Goal: Transaction & Acquisition: Purchase product/service

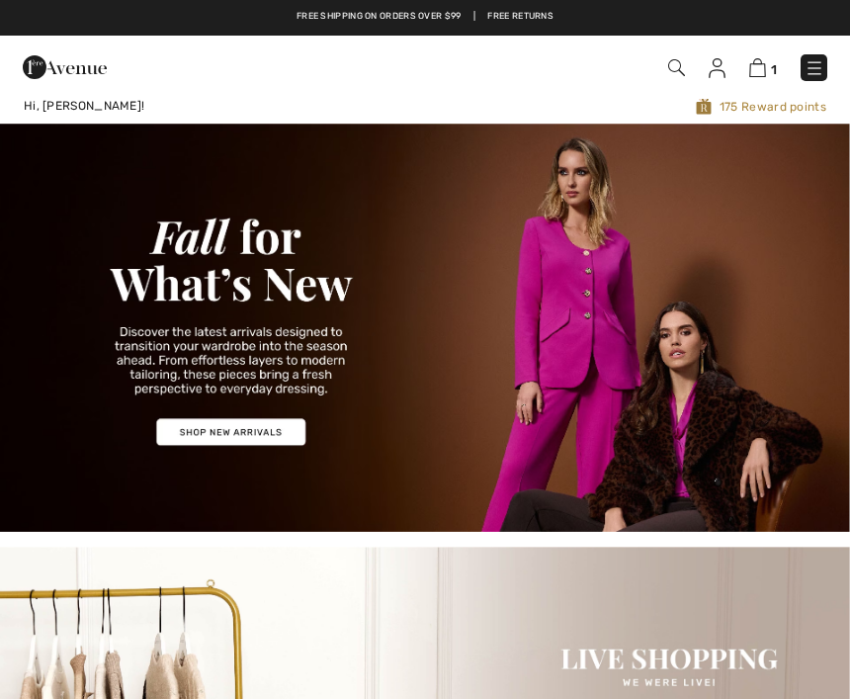
checkbox input "true"
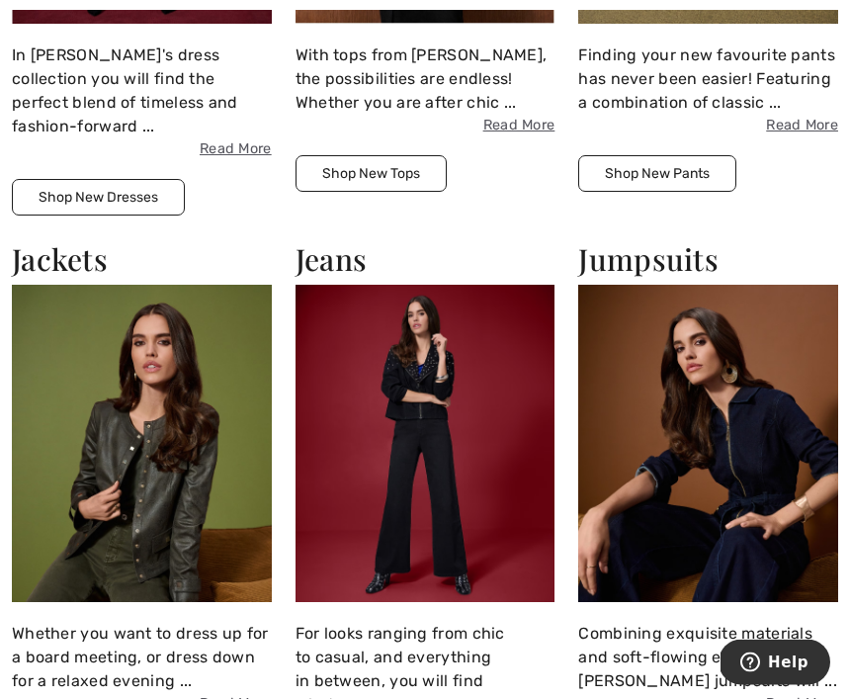
scroll to position [1594, 0]
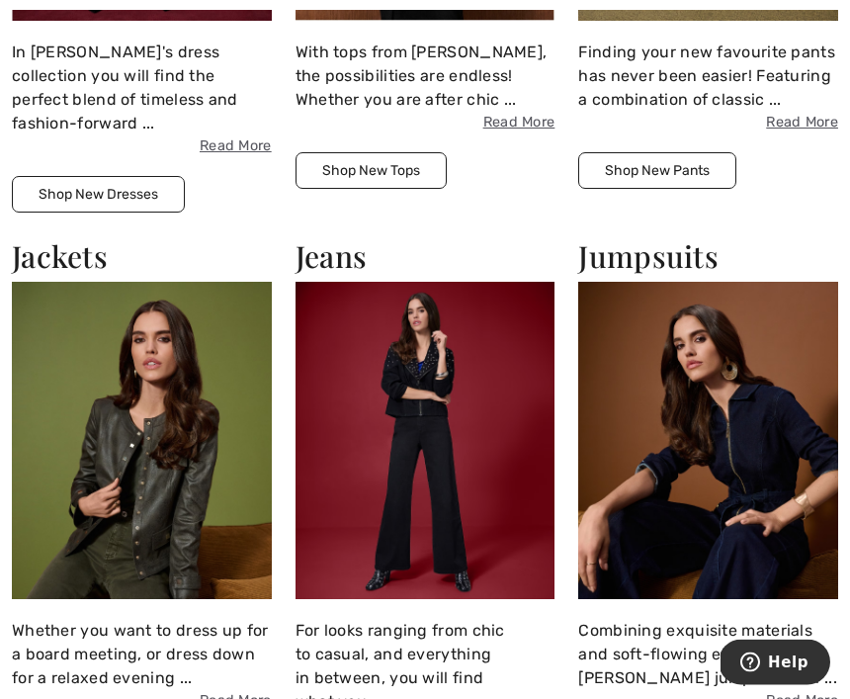
click at [681, 247] on h2 "Jumpsuits" at bounding box center [708, 257] width 260 height 36
click at [678, 283] on img at bounding box center [708, 441] width 260 height 317
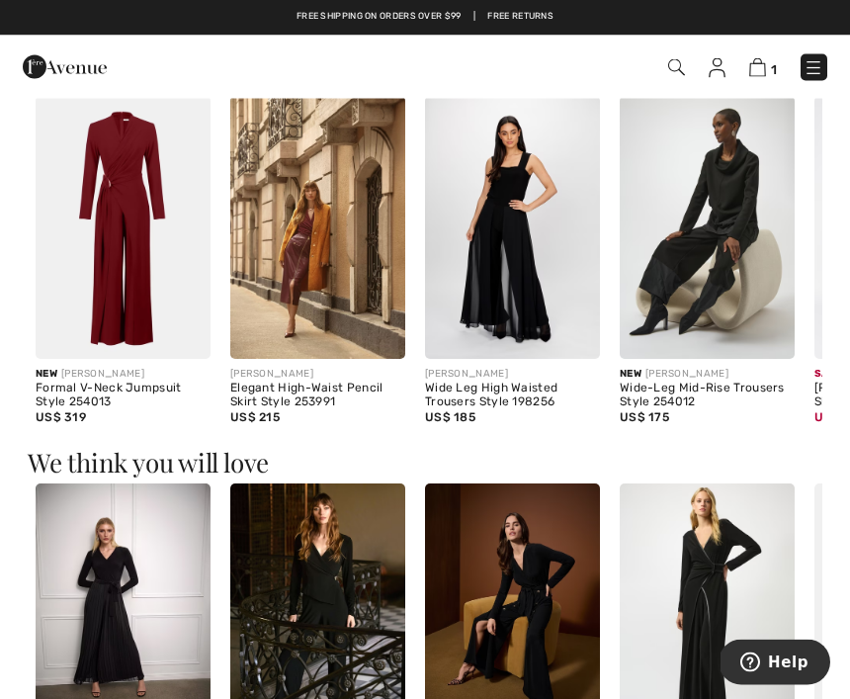
scroll to position [1066, 0]
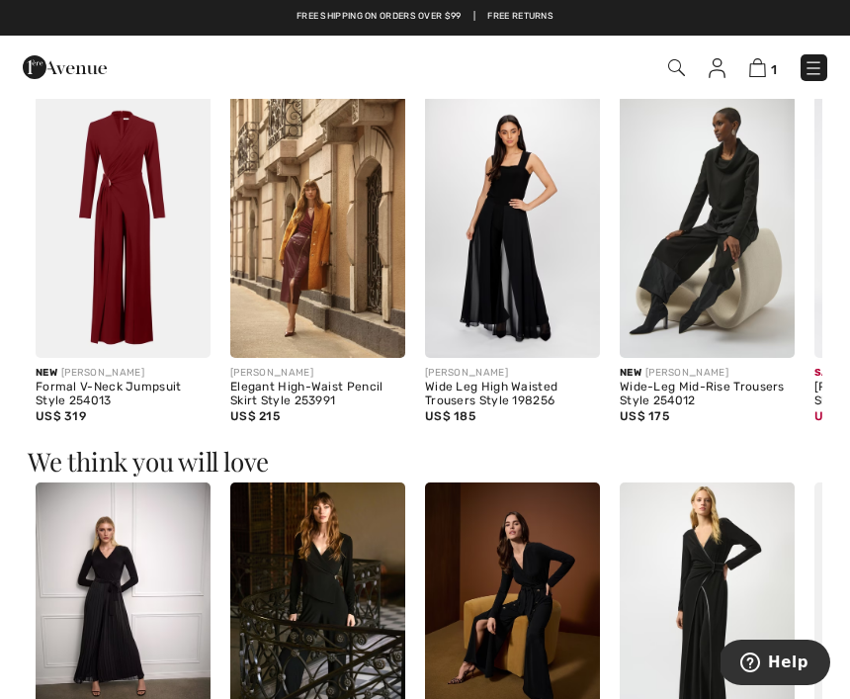
click at [138, 308] on img at bounding box center [123, 226] width 175 height 263
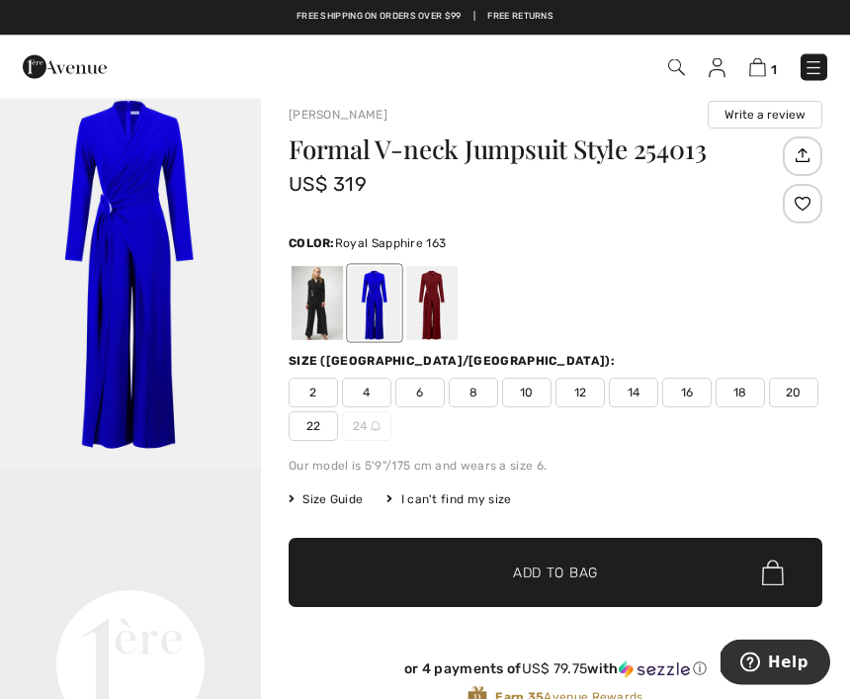
scroll to position [20, 0]
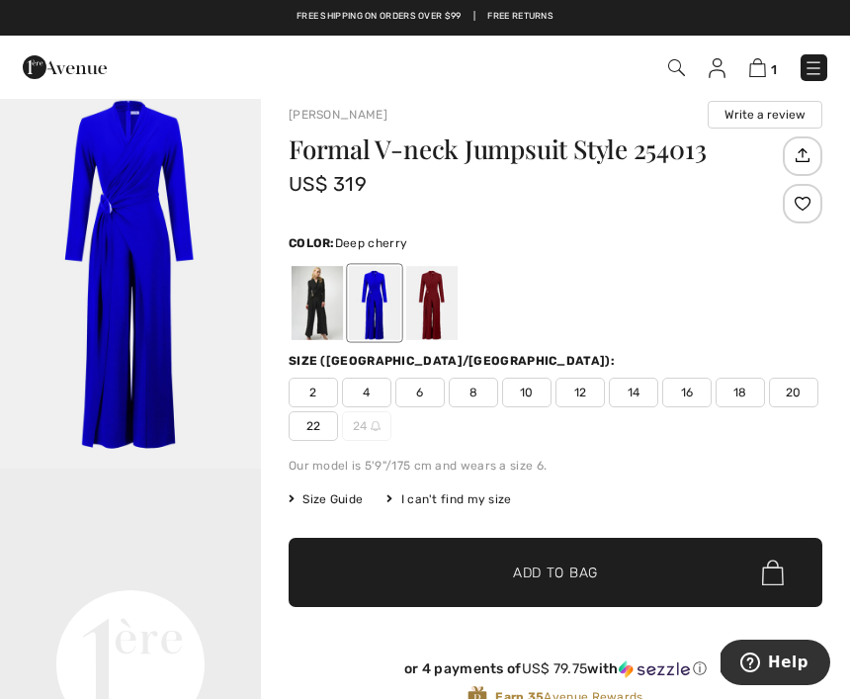
click at [448, 309] on div at bounding box center [431, 303] width 51 height 74
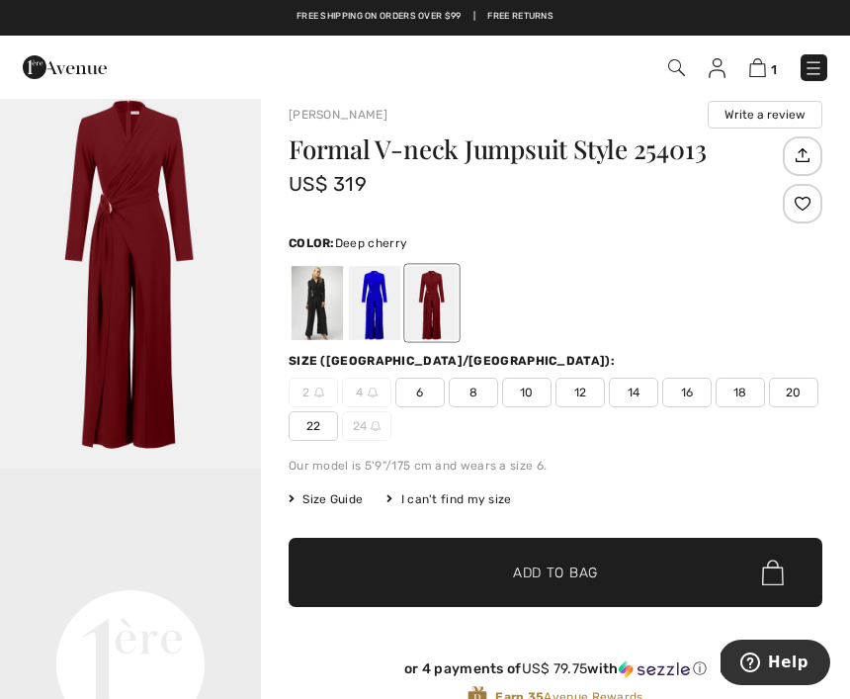
click at [438, 299] on div at bounding box center [431, 303] width 51 height 74
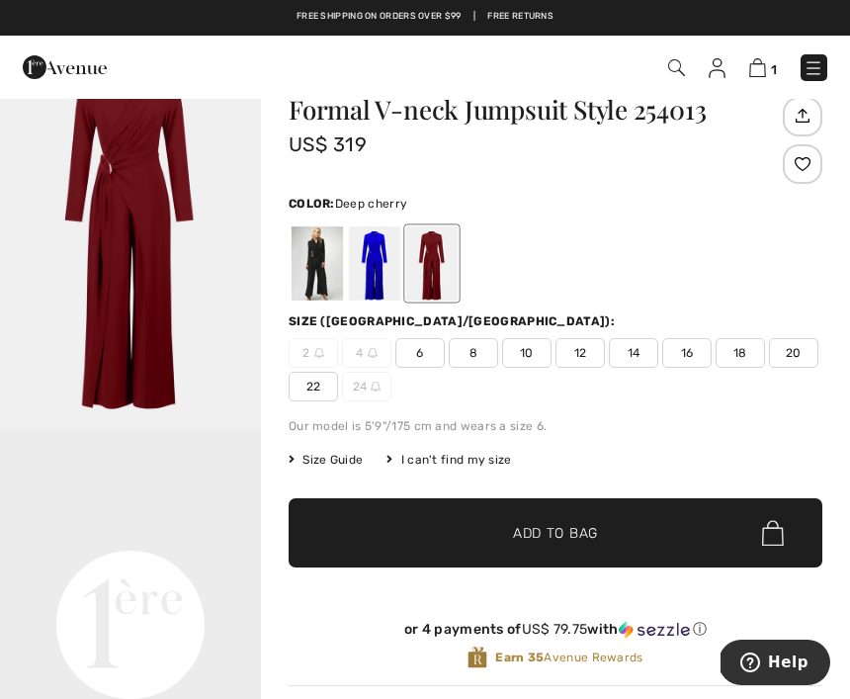
scroll to position [0, 0]
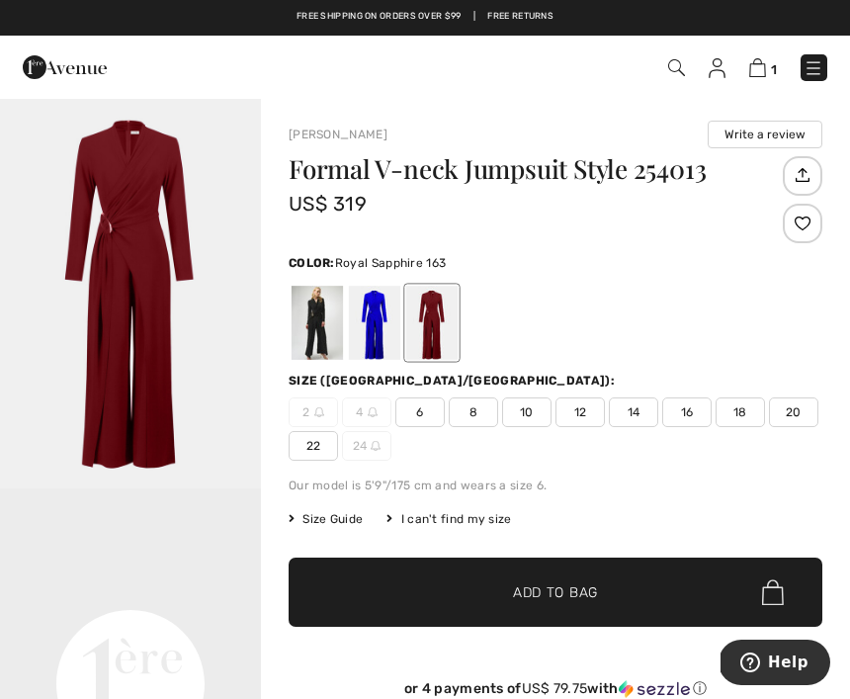
click at [382, 326] on div at bounding box center [374, 323] width 51 height 74
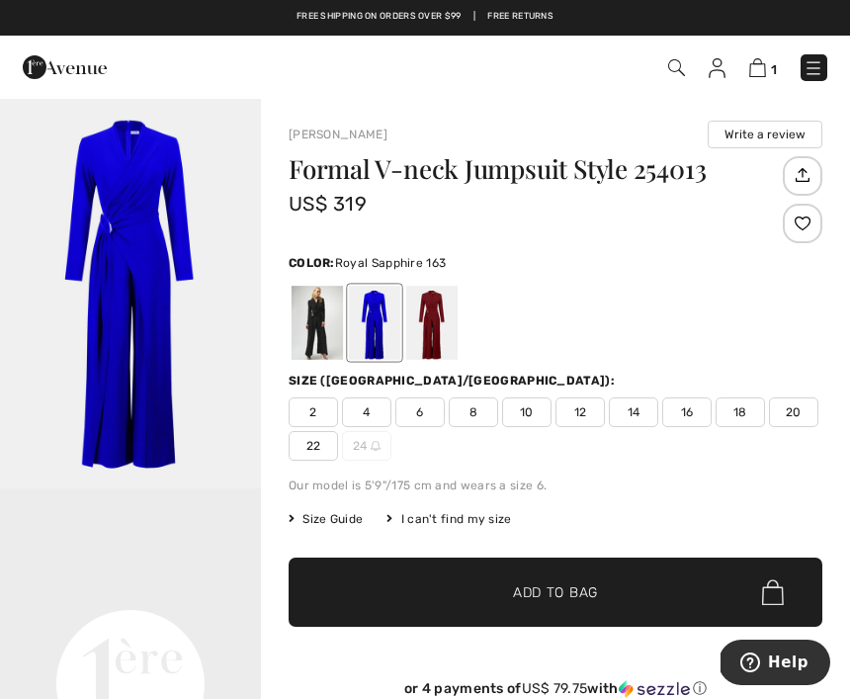
click at [639, 394] on div "Size (CA/US): 2 4 6 8 10 12 14 16 18 20 22 24" at bounding box center [556, 416] width 534 height 89
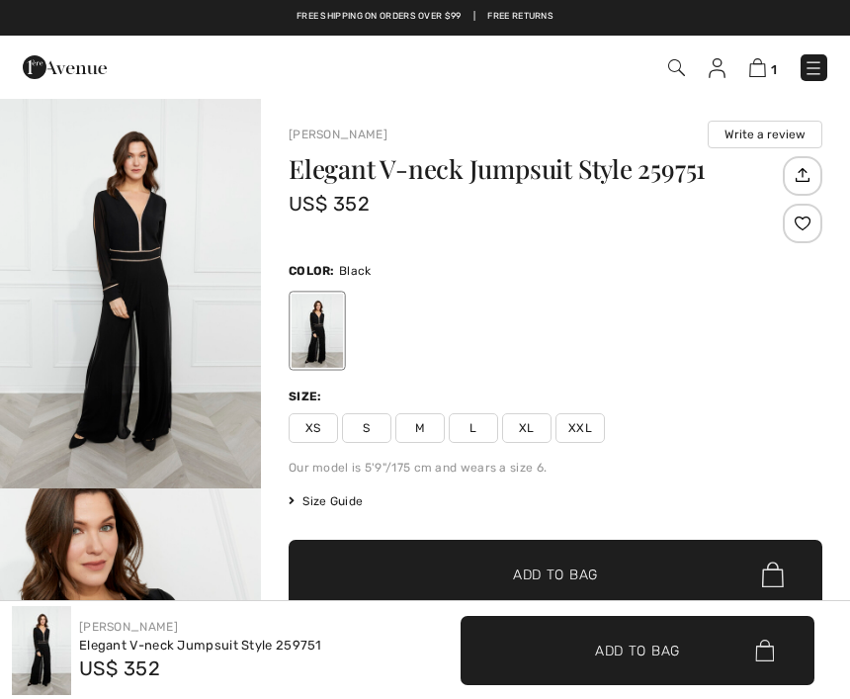
scroll to position [1132, 0]
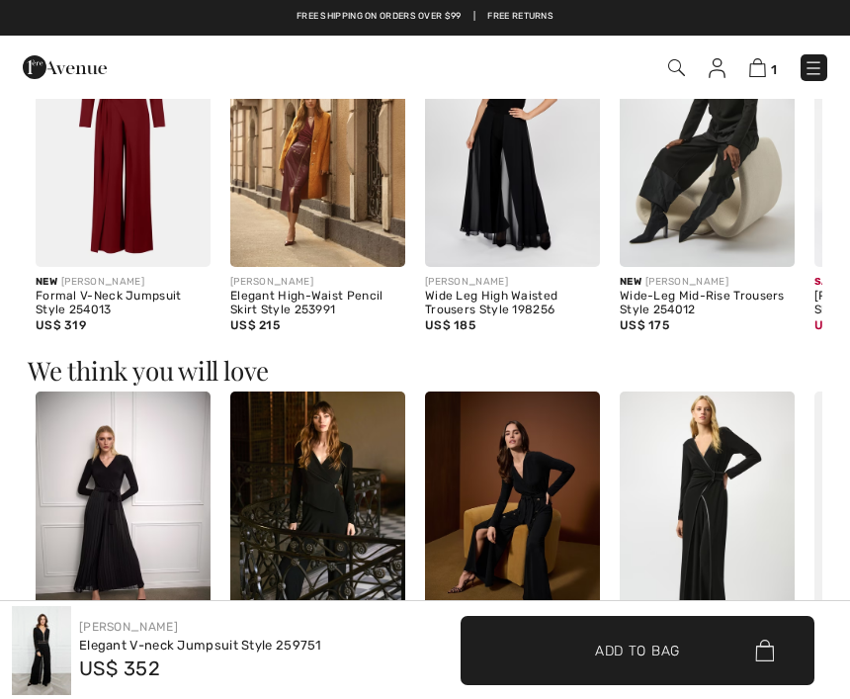
checkbox input "true"
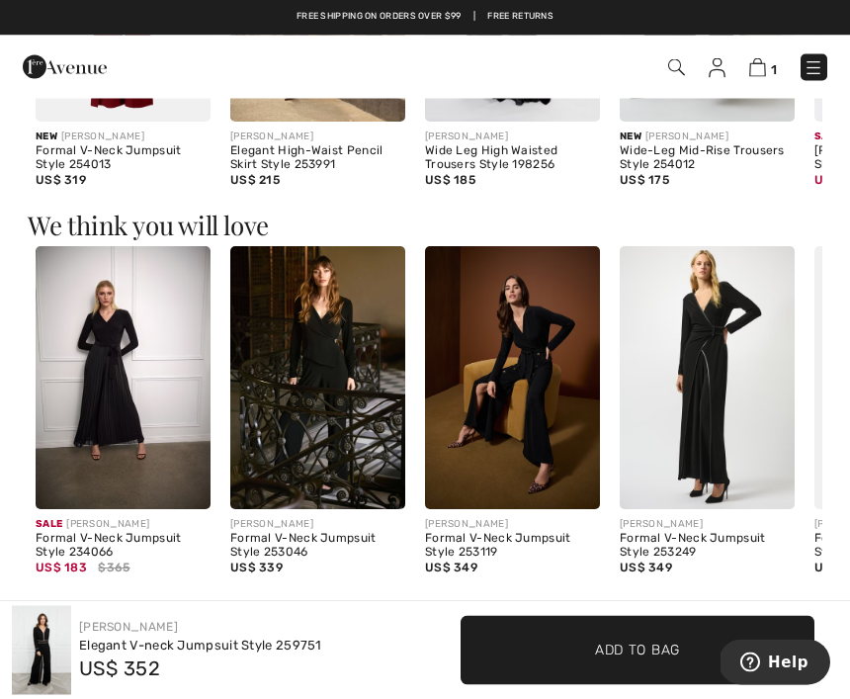
scroll to position [1315, 0]
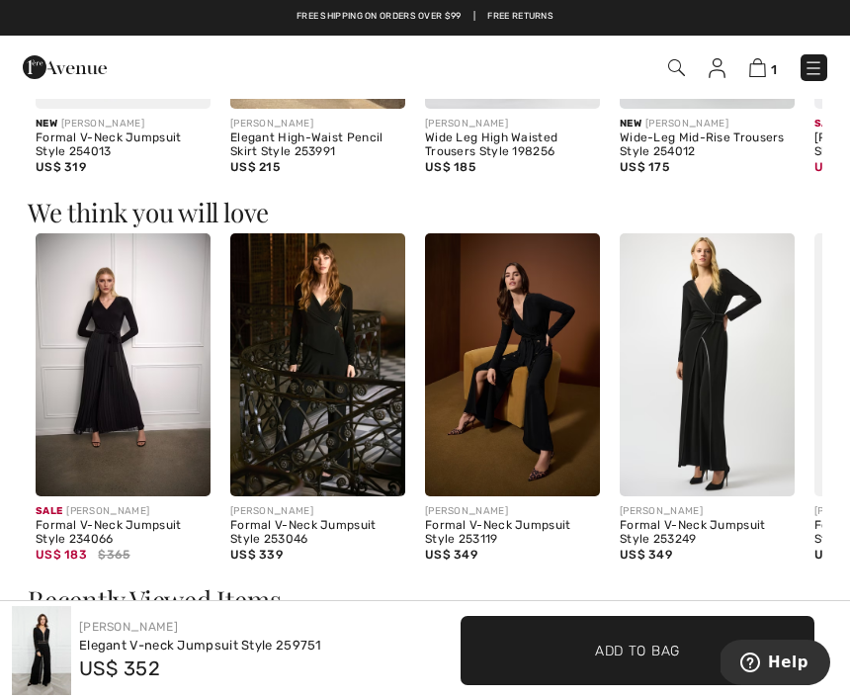
click at [548, 356] on img at bounding box center [512, 364] width 175 height 263
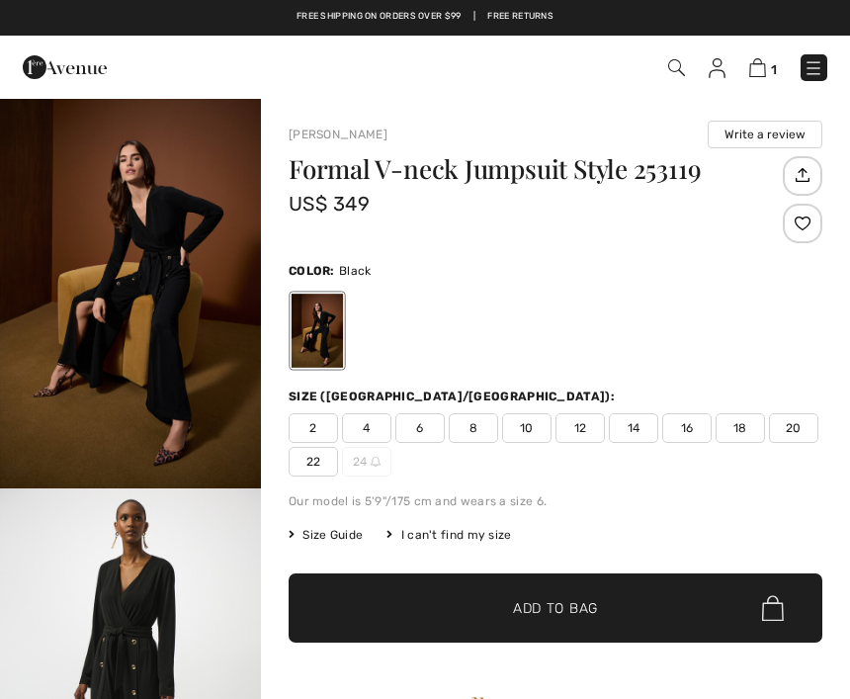
checkbox input "true"
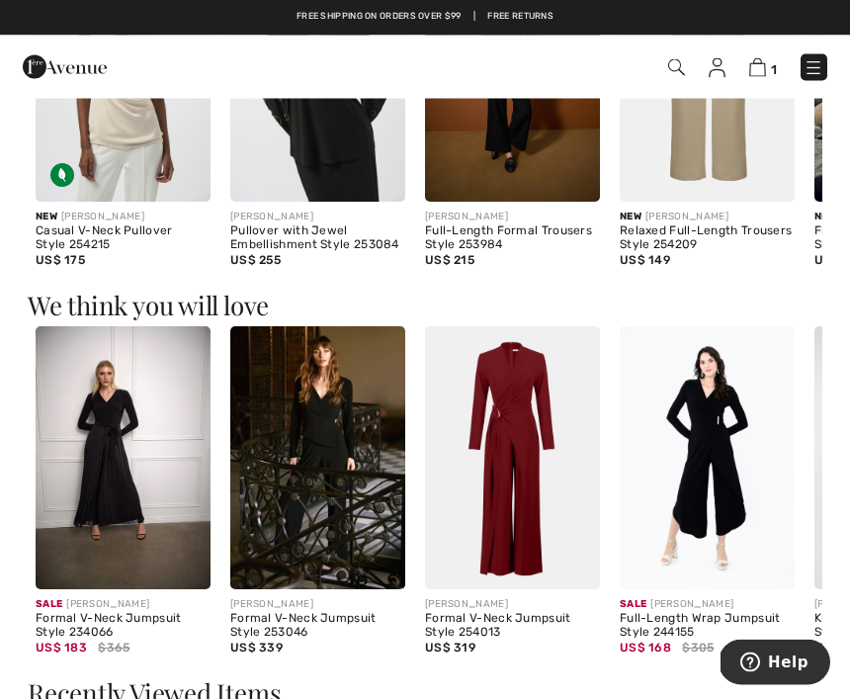
scroll to position [1333, 0]
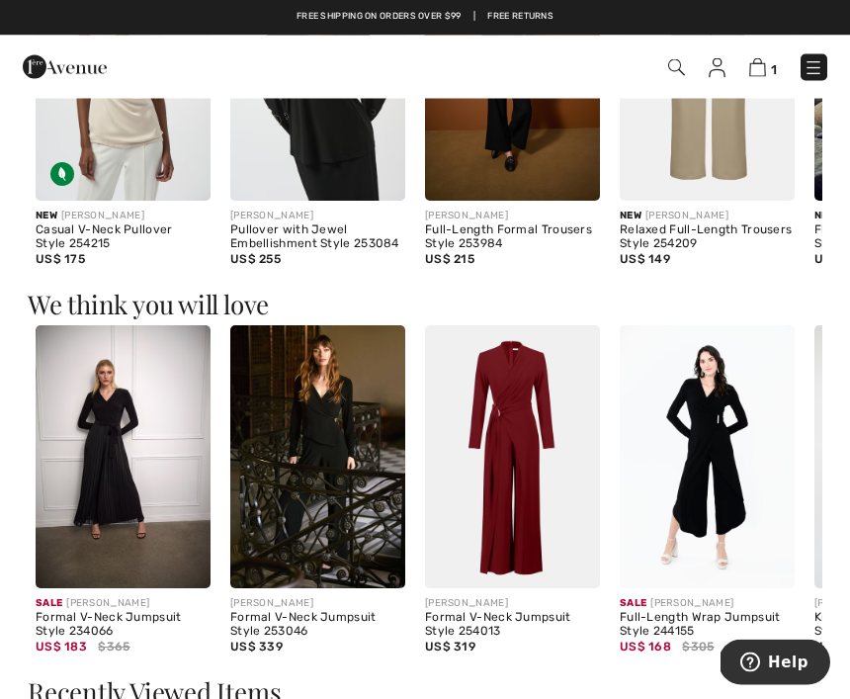
click at [348, 454] on img at bounding box center [317, 457] width 175 height 263
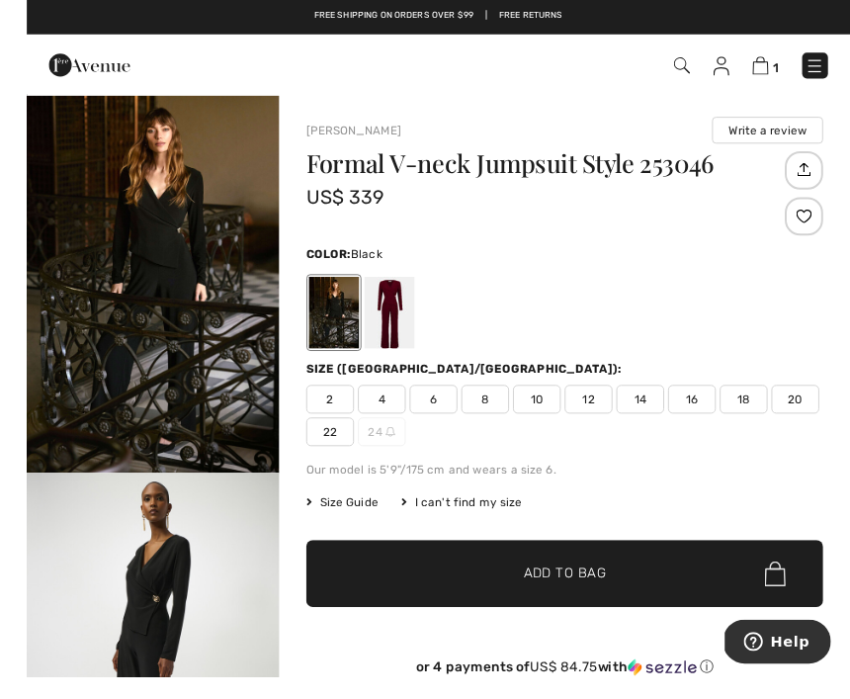
scroll to position [26, 0]
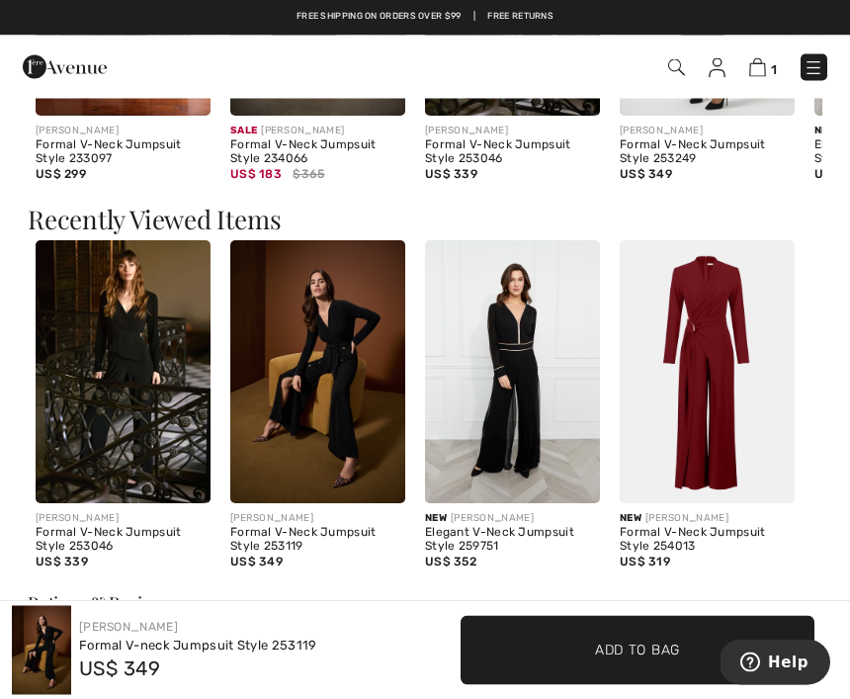
scroll to position [1794, 0]
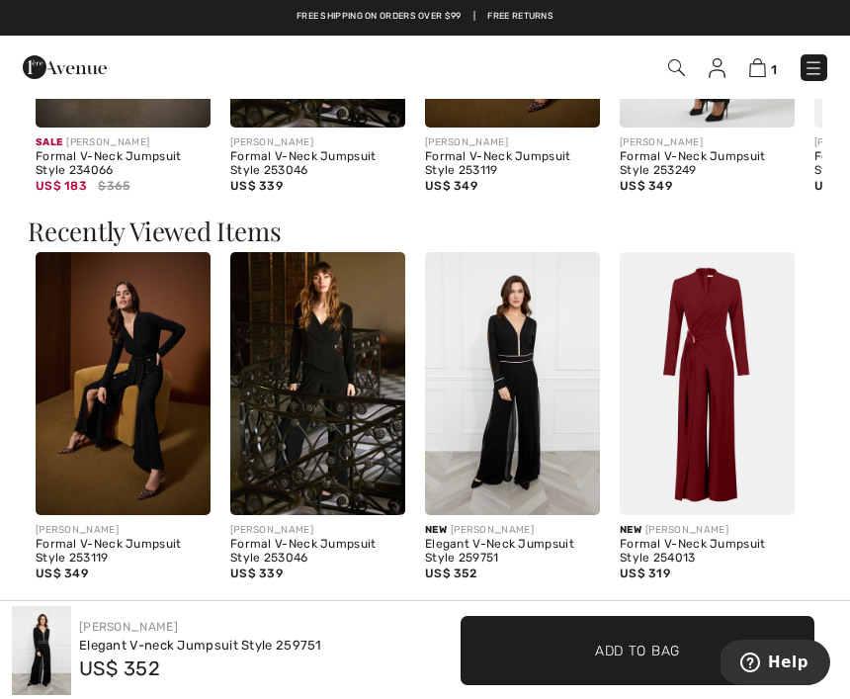
scroll to position [1674, 0]
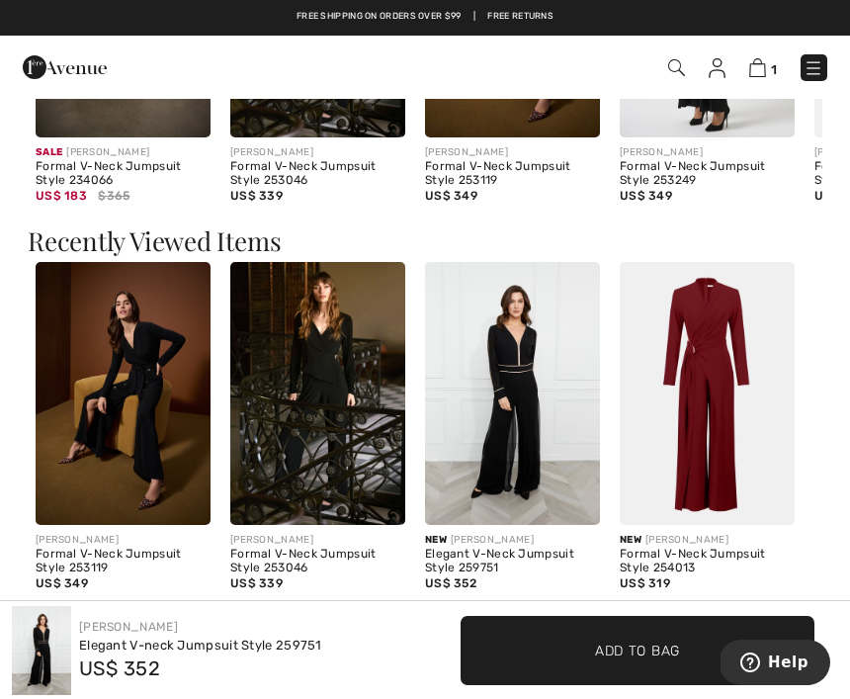
click at [710, 372] on img at bounding box center [707, 393] width 175 height 263
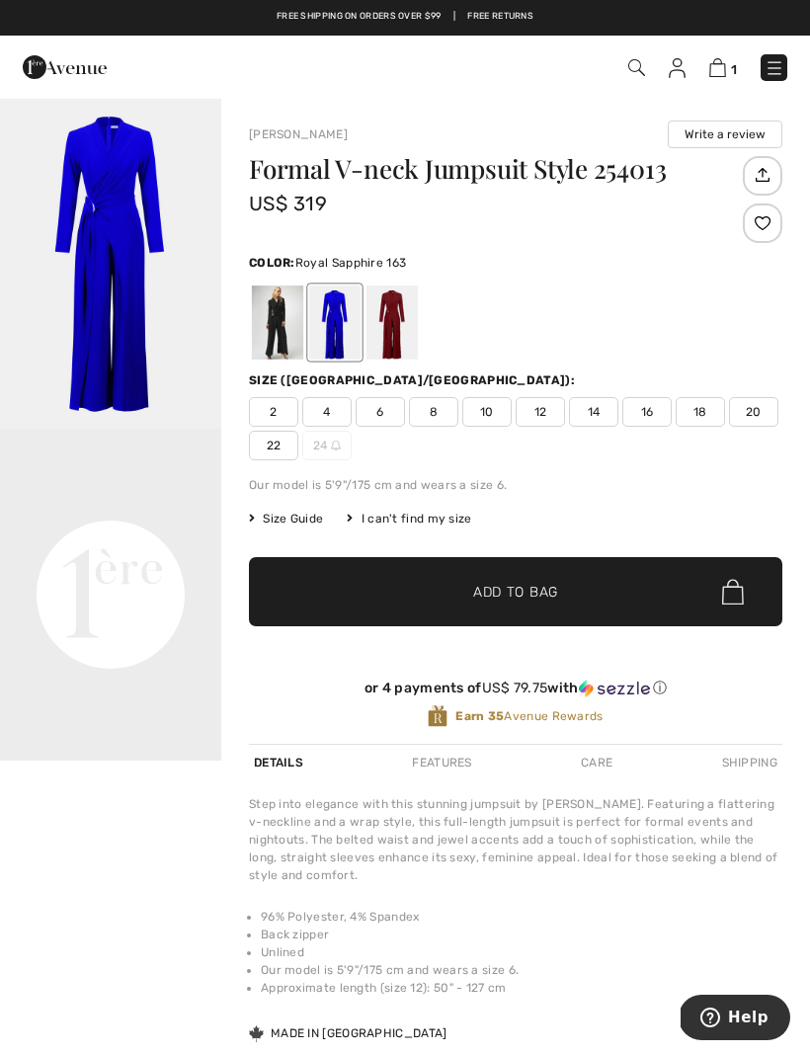
click at [721, 69] on img at bounding box center [717, 67] width 17 height 19
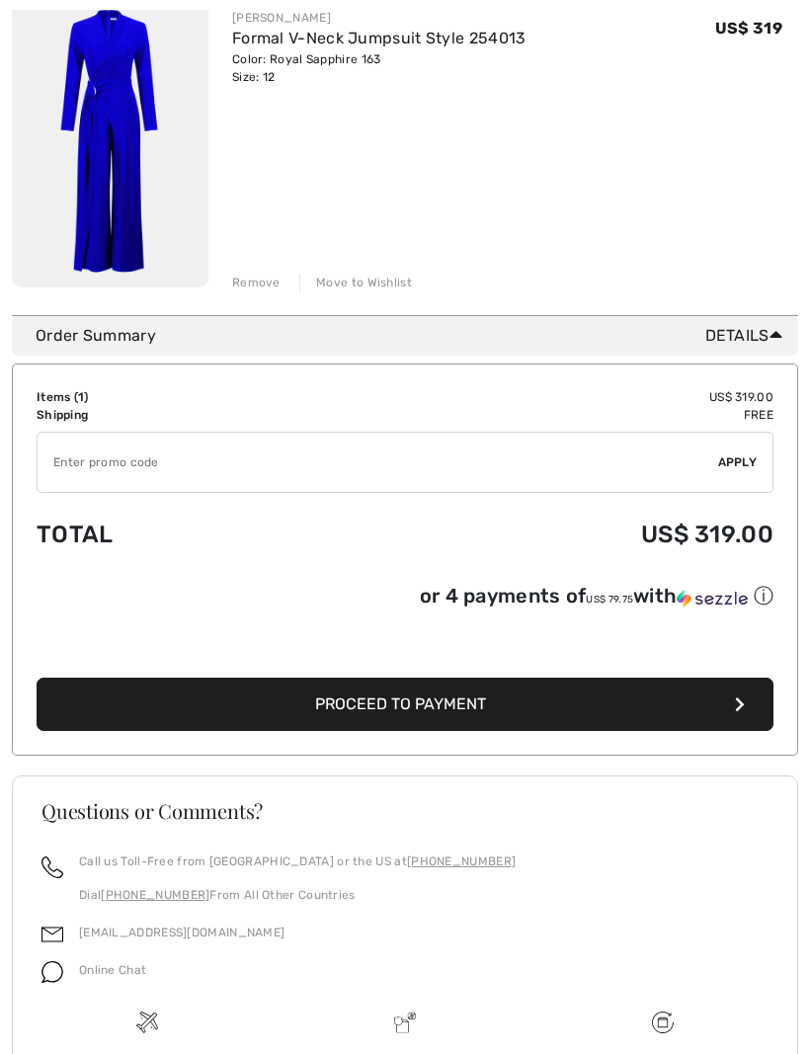
scroll to position [307, 0]
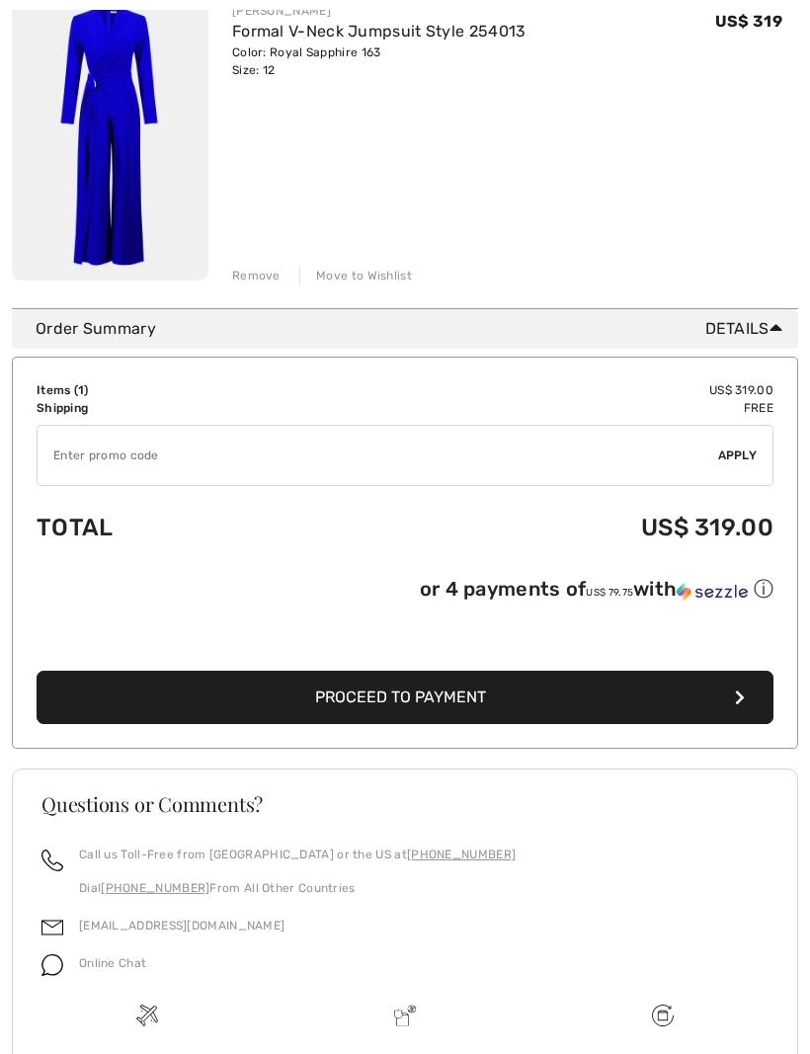
click at [734, 708] on button "Proceed to Payment" at bounding box center [405, 697] width 737 height 53
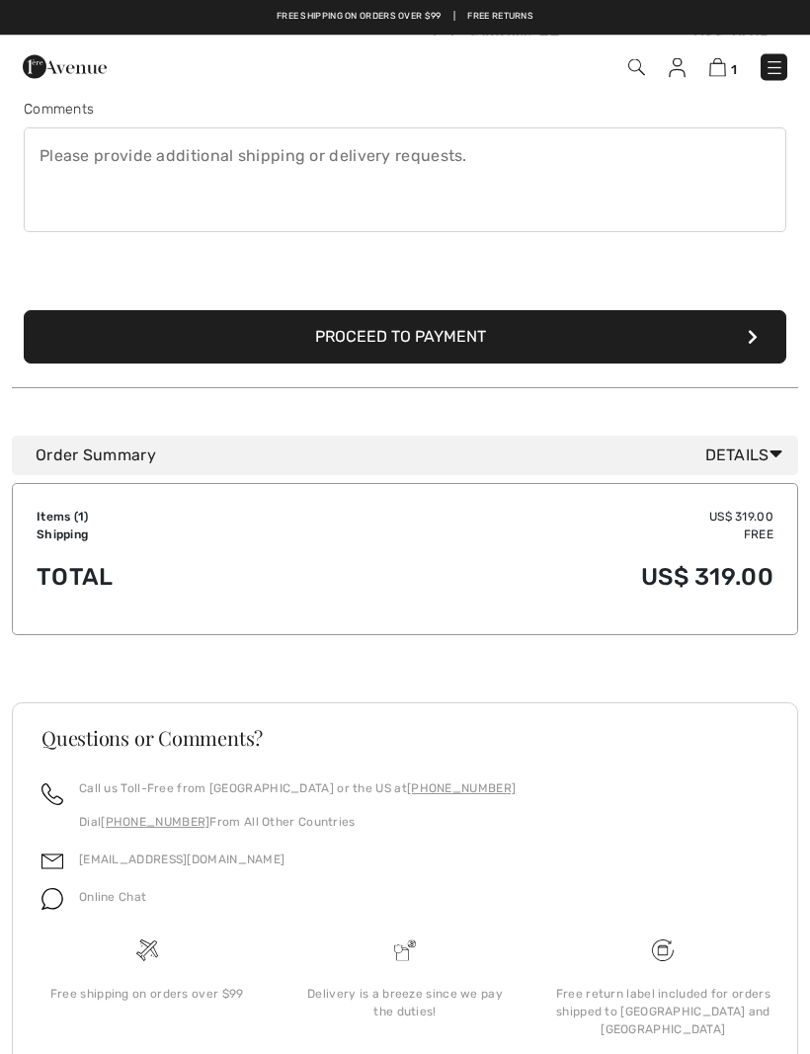
click at [466, 341] on button "Proceed to Payment" at bounding box center [405, 337] width 763 height 53
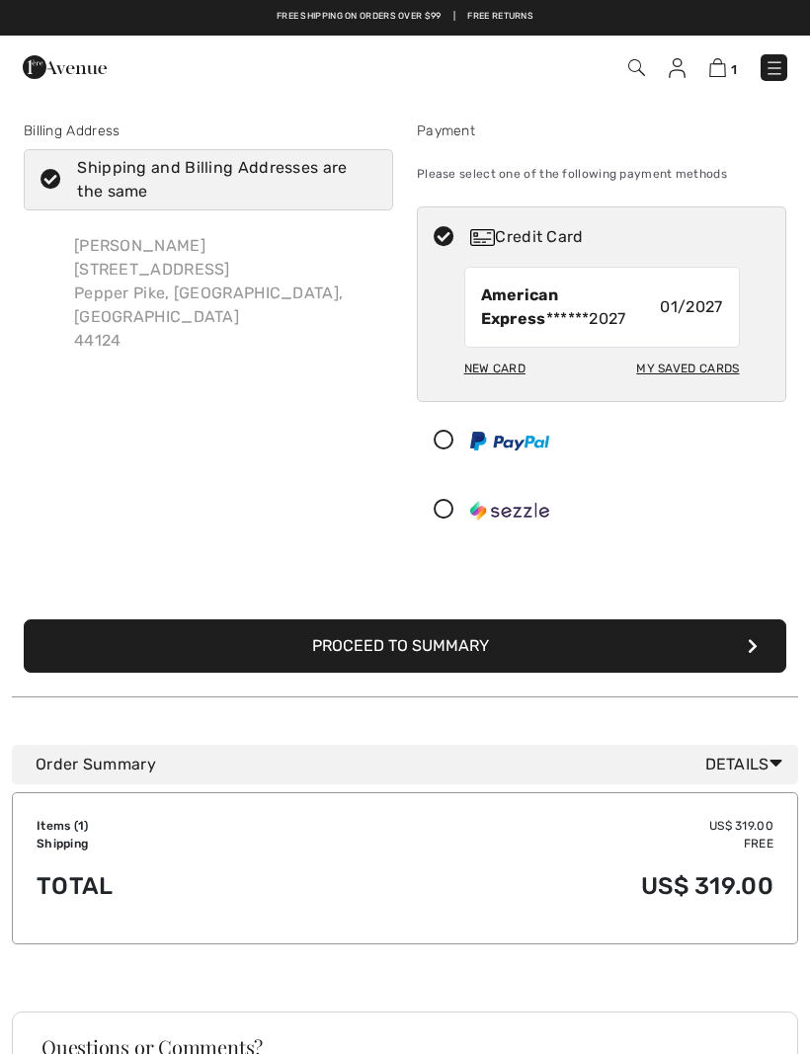
click at [744, 640] on button "Proceed to Summary" at bounding box center [405, 646] width 763 height 53
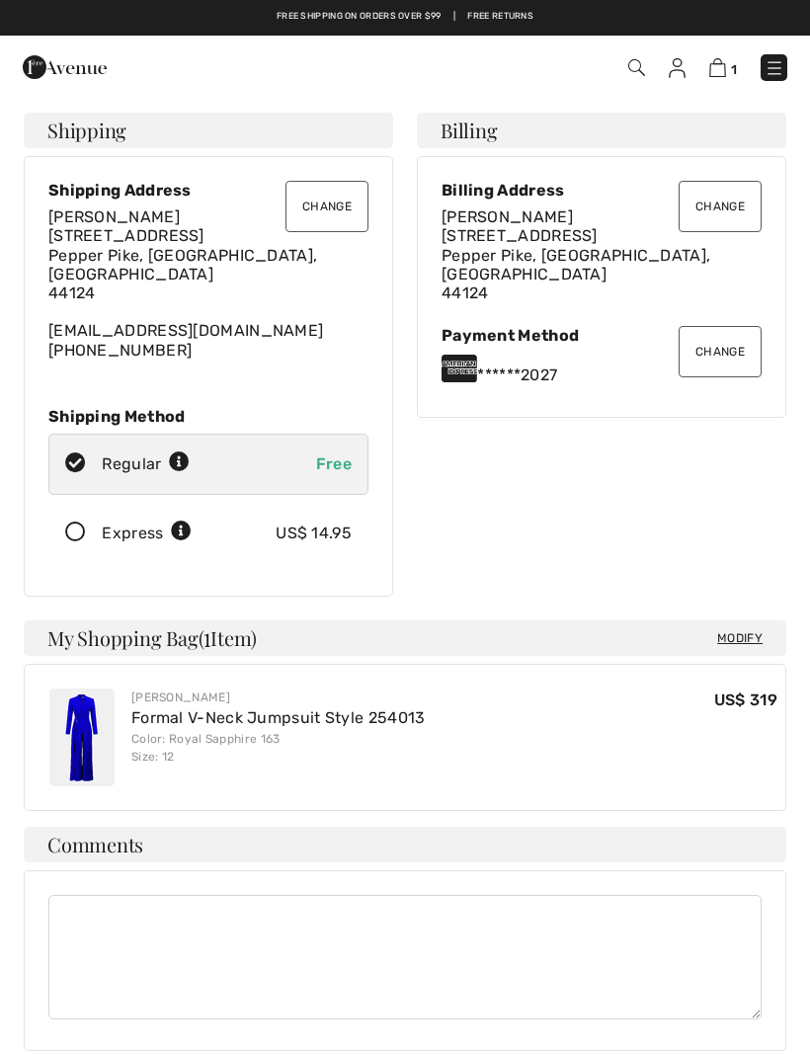
checkbox input "true"
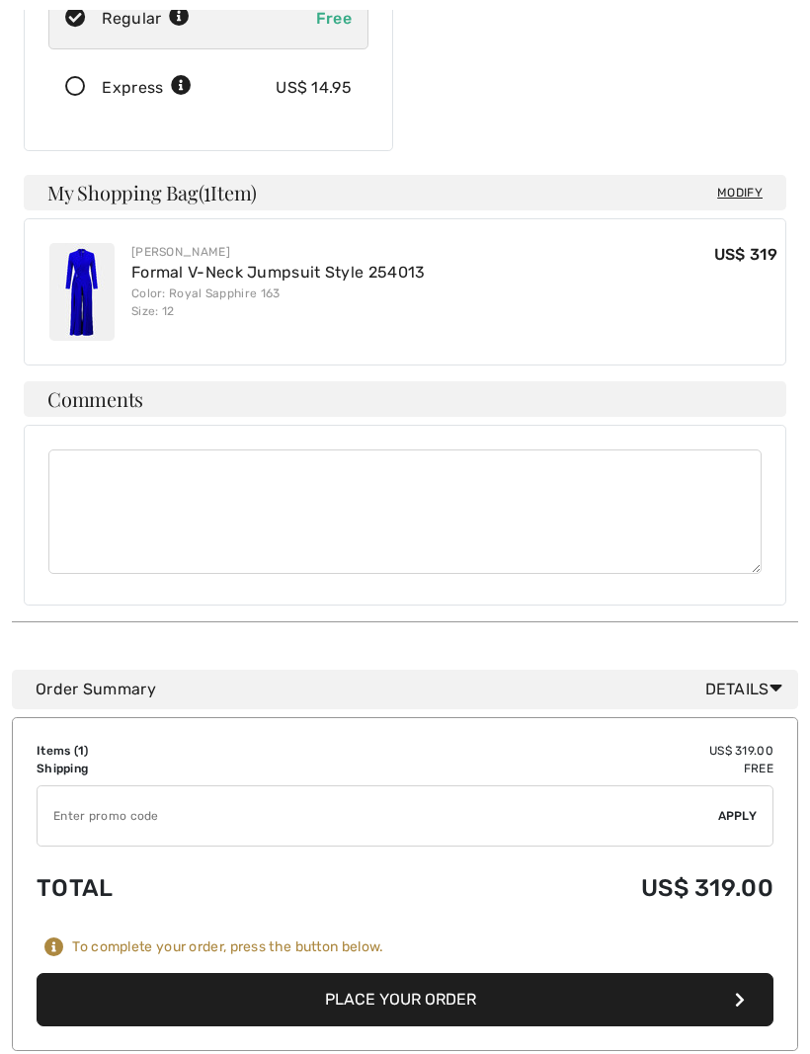
scroll to position [543, 0]
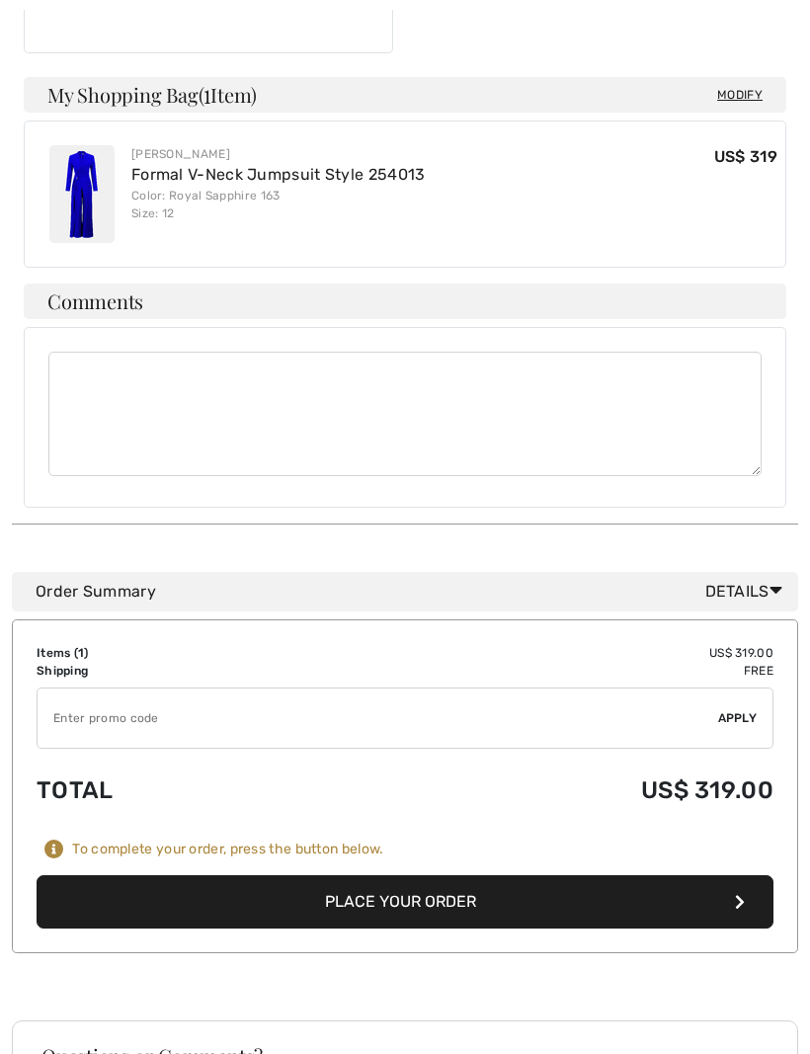
click at [740, 894] on icon "button" at bounding box center [740, 902] width 10 height 16
